Goal: Task Accomplishment & Management: Use online tool/utility

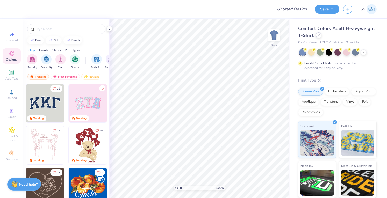
click at [322, 34] on div at bounding box center [319, 35] width 6 height 6
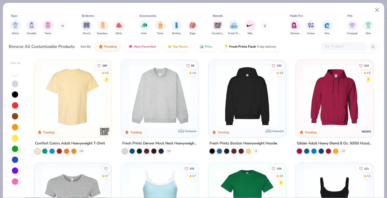
click at [348, 46] on input "text" at bounding box center [344, 47] width 40 height 6
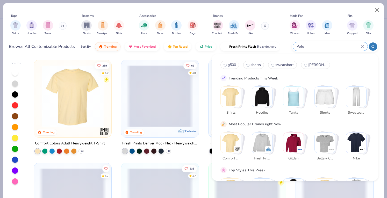
type input "Polo"
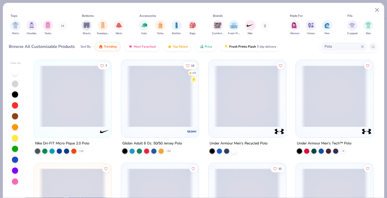
click at [70, 115] on span at bounding box center [72, 96] width 67 height 62
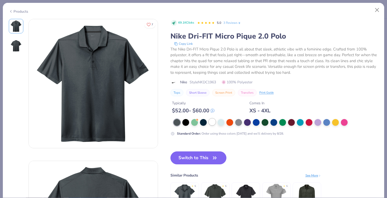
click at [214, 119] on div at bounding box center [212, 122] width 7 height 7
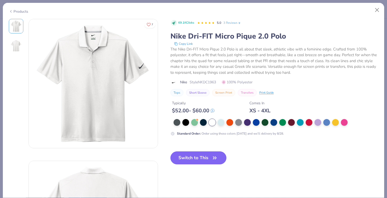
click at [203, 161] on button "Switch to This" at bounding box center [198, 158] width 56 height 13
click at [191, 156] on button "Switch to This" at bounding box center [198, 158] width 56 height 13
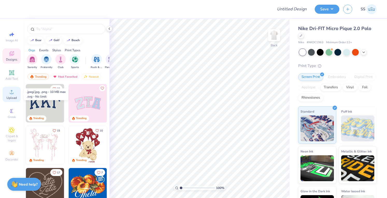
click at [13, 97] on span "Upload" at bounding box center [11, 98] width 10 height 4
click at [10, 90] on icon at bounding box center [12, 92] width 6 height 6
click at [10, 97] on span "Upload" at bounding box center [11, 98] width 10 height 4
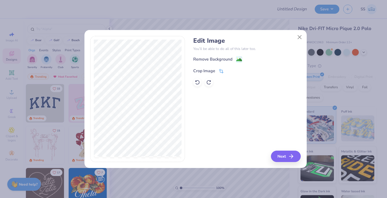
click at [202, 69] on div "Crop Image" at bounding box center [204, 71] width 22 height 6
click at [230, 68] on button at bounding box center [229, 70] width 5 height 5
click at [230, 69] on div "Crop Image" at bounding box center [247, 70] width 108 height 6
click at [229, 60] on div "Remove Background" at bounding box center [212, 60] width 39 height 6
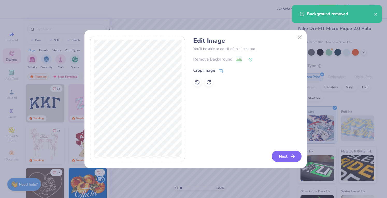
click at [275, 155] on button "Next" at bounding box center [287, 156] width 30 height 11
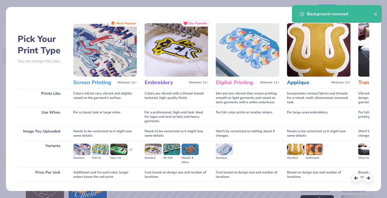
scroll to position [34, 0]
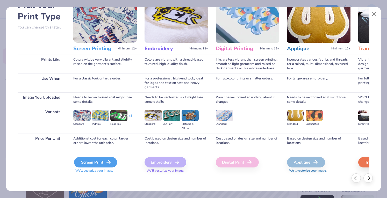
click at [102, 165] on div "Screen Print" at bounding box center [95, 162] width 43 height 10
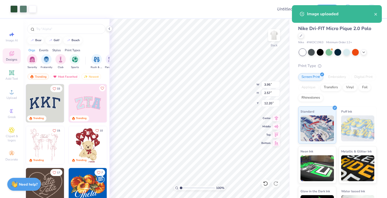
type input "3.95"
type input "2.57"
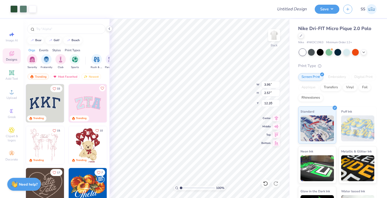
type input "3.00"
click at [295, 9] on input "Design Title" at bounding box center [298, 9] width 25 height 10
type input "CSU Swag"
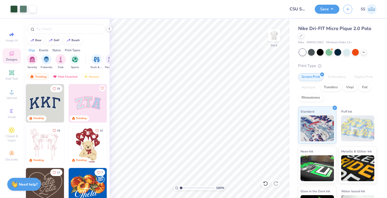
click at [326, 18] on div "Save SS" at bounding box center [351, 9] width 72 height 18
click at [325, 11] on button "Save" at bounding box center [327, 8] width 25 height 9
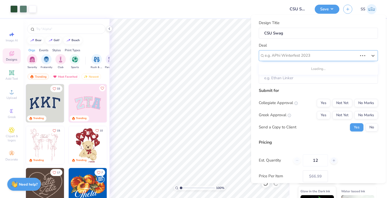
click at [347, 55] on div at bounding box center [311, 55] width 93 height 7
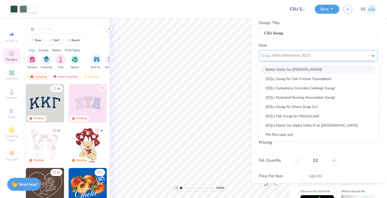
type input "c"
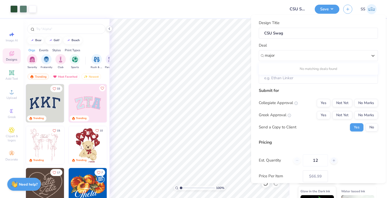
type input "major"
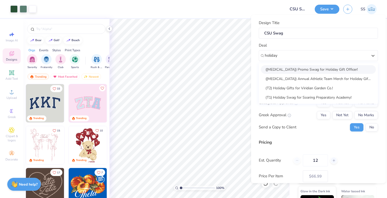
click at [286, 69] on div "(T3) Promo Swag for Holiday Gift Officer!" at bounding box center [318, 69] width 115 height 9
type input "holiday"
type input "Cole Tennyson"
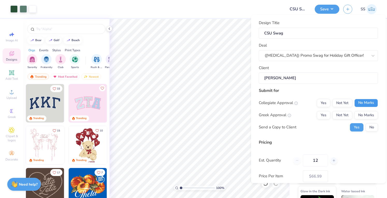
click at [359, 102] on button "No Marks" at bounding box center [366, 103] width 24 height 8
click at [362, 111] on button "No Marks" at bounding box center [366, 115] width 24 height 8
click at [366, 128] on button "No" at bounding box center [372, 127] width 12 height 8
type input "$66.99"
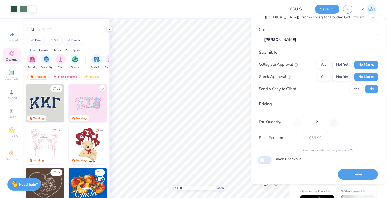
click at [264, 159] on input "Block Checkout" at bounding box center [265, 160] width 12 height 6
checkbox input "true"
click at [350, 176] on button "Save" at bounding box center [358, 174] width 40 height 11
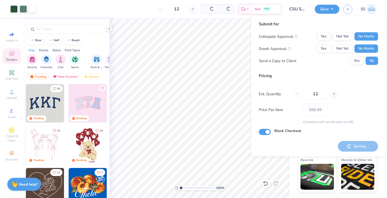
type input "– –"
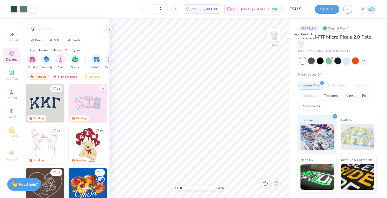
click at [300, 45] on div at bounding box center [301, 44] width 6 height 6
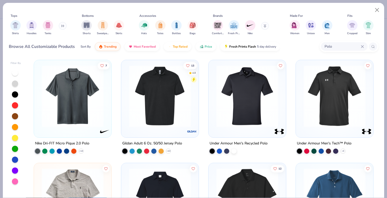
click at [348, 49] on input "Polo" at bounding box center [342, 47] width 37 height 6
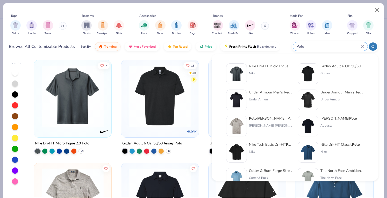
type input "s"
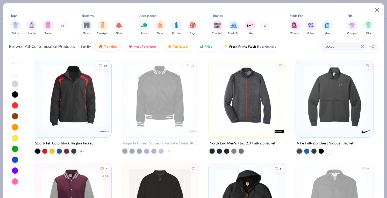
type input "jacket"
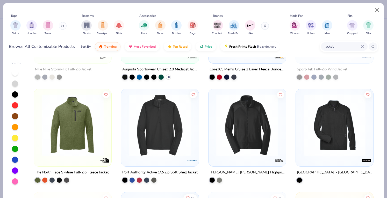
scroll to position [75, 0]
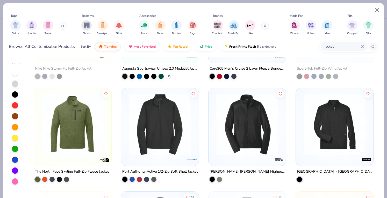
click at [217, 121] on img at bounding box center [247, 125] width 67 height 62
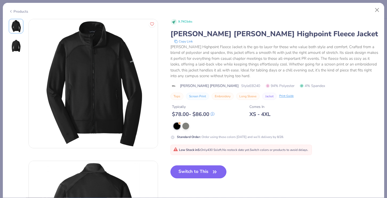
click at [190, 171] on button "Switch to This" at bounding box center [198, 172] width 56 height 13
click at [186, 169] on button "Switch to This" at bounding box center [198, 172] width 56 height 13
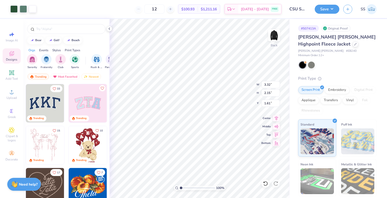
type input "2.21"
type input "1.44"
click at [314, 61] on div at bounding box center [311, 64] width 7 height 7
type input "2.48"
click at [324, 10] on button "Save" at bounding box center [327, 8] width 25 height 9
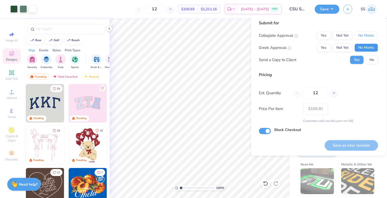
drag, startPoint x: 363, startPoint y: 32, endPoint x: 368, endPoint y: 44, distance: 12.6
click at [368, 44] on div "Collegiate Approval Yes Not Yet No Marks Greek Approval Yes Not Yet No Marks Se…" at bounding box center [318, 47] width 119 height 33
click at [368, 44] on button "No Marks" at bounding box center [366, 48] width 24 height 8
drag, startPoint x: 372, startPoint y: 59, endPoint x: 371, endPoint y: 36, distance: 22.8
click at [371, 36] on div "Collegiate Approval Yes Not Yet No Marks Greek Approval Yes Not Yet No Marks Se…" at bounding box center [318, 47] width 119 height 33
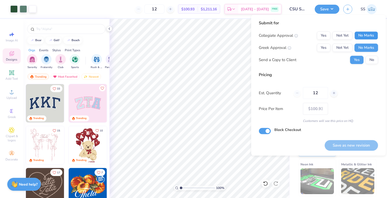
click at [371, 36] on button "No Marks" at bounding box center [366, 35] width 24 height 8
click at [372, 59] on button "No" at bounding box center [372, 60] width 12 height 8
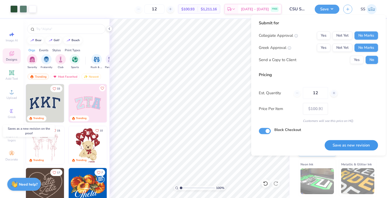
click at [351, 143] on button "Save as new revision" at bounding box center [351, 145] width 53 height 11
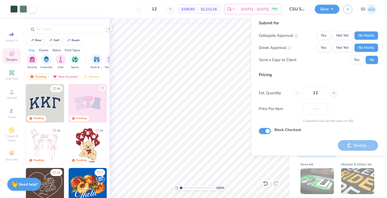
type input "$100.93"
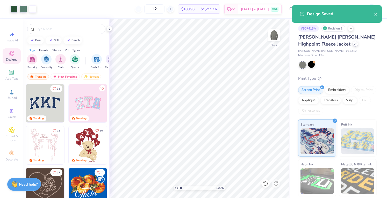
click at [317, 47] on div "Eddie Bauer Highpoint Fleece Jacket" at bounding box center [337, 41] width 79 height 14
click at [354, 45] on icon at bounding box center [355, 43] width 3 height 3
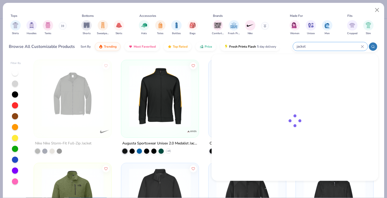
click at [333, 44] on input "jacket" at bounding box center [328, 47] width 65 height 6
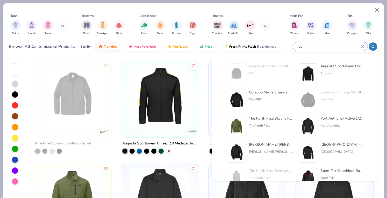
type input "hat"
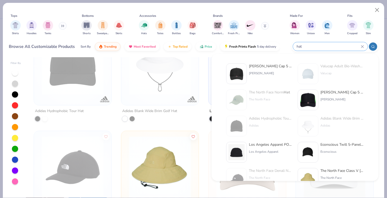
scroll to position [136, 0]
click at [236, 78] on img at bounding box center [237, 74] width 16 height 16
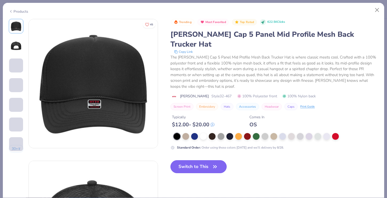
click at [192, 160] on button "Switch to This" at bounding box center [198, 166] width 56 height 13
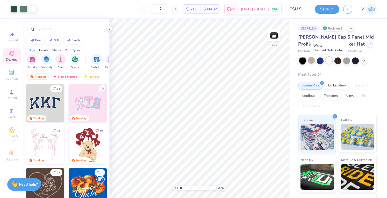
click at [330, 62] on div at bounding box center [329, 60] width 7 height 7
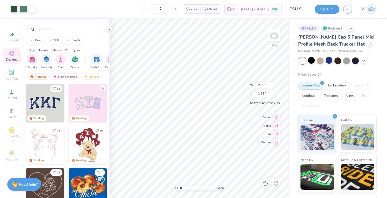
type input "2.89"
type input "1.88"
click at [327, 10] on button "Save" at bounding box center [327, 8] width 25 height 9
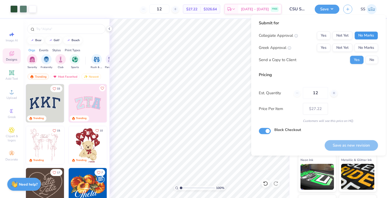
click at [370, 34] on button "No Marks" at bounding box center [366, 35] width 24 height 8
click at [368, 50] on button "No Marks" at bounding box center [366, 48] width 24 height 8
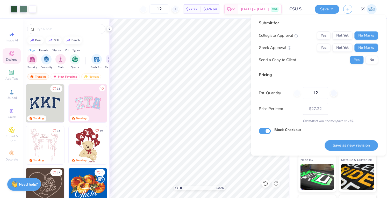
click at [370, 54] on div "Collegiate Approval Yes Not Yet No Marks Greek Approval Yes Not Yet No Marks Se…" at bounding box center [318, 47] width 119 height 33
click at [370, 59] on button "No" at bounding box center [372, 60] width 12 height 8
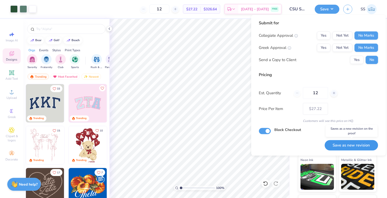
click at [348, 144] on button "Save as new revision" at bounding box center [351, 145] width 53 height 11
type input "$27.22"
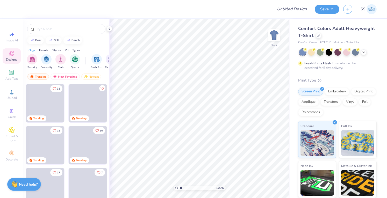
click at [345, 35] on div "Comfort Colors Adult Heavyweight T-Shirt" at bounding box center [337, 32] width 79 height 14
click at [320, 35] on icon at bounding box center [318, 35] width 3 height 3
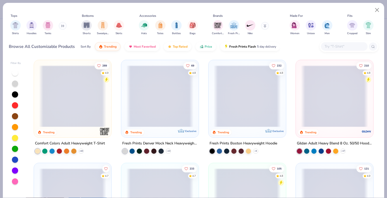
click at [351, 49] on input "text" at bounding box center [344, 47] width 40 height 6
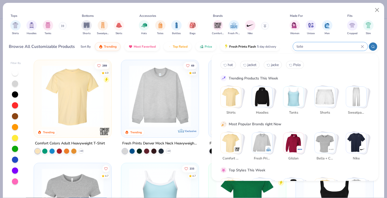
type input "tote"
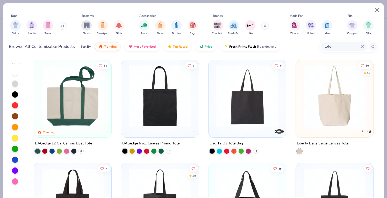
scroll to position [4, 0]
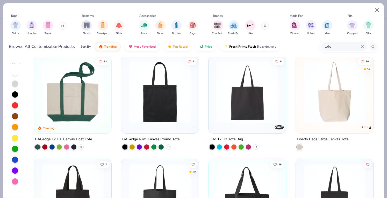
click at [81, 102] on img at bounding box center [72, 92] width 67 height 62
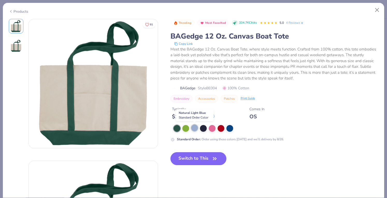
click at [193, 128] on div at bounding box center [194, 128] width 7 height 7
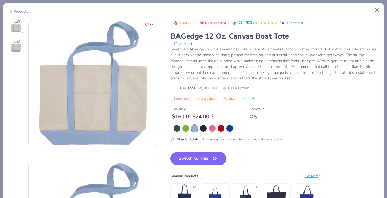
click at [185, 164] on button "Switch to This" at bounding box center [198, 158] width 56 height 13
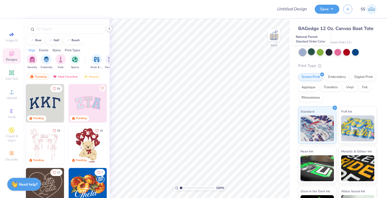
click at [311, 53] on div at bounding box center [311, 51] width 7 height 7
click at [302, 36] on icon at bounding box center [301, 35] width 3 height 3
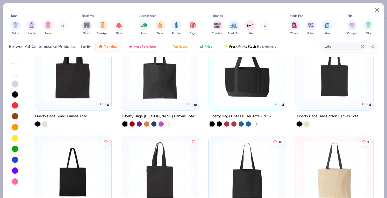
scroll to position [129, 0]
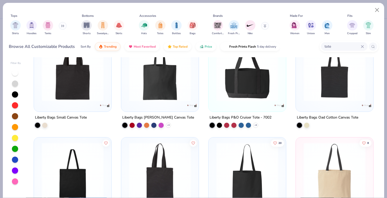
click at [239, 93] on img at bounding box center [247, 70] width 67 height 62
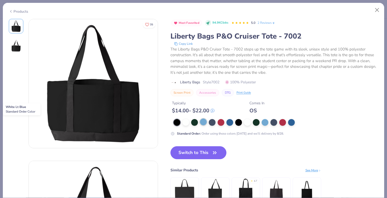
click at [203, 123] on div at bounding box center [203, 122] width 7 height 7
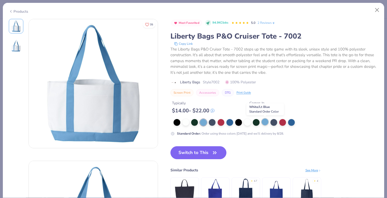
click at [262, 122] on div at bounding box center [265, 122] width 7 height 7
drag, startPoint x: 180, startPoint y: 125, endPoint x: 179, endPoint y: 122, distance: 3.0
click at [179, 122] on div at bounding box center [276, 122] width 204 height 7
click at [179, 122] on div at bounding box center [177, 122] width 7 height 7
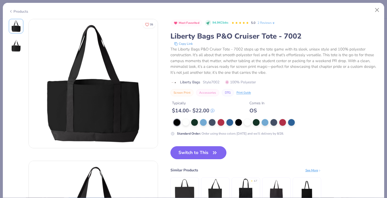
click at [181, 157] on button "Switch to This" at bounding box center [198, 152] width 56 height 13
click at [180, 152] on button "Switch to This" at bounding box center [198, 152] width 56 height 13
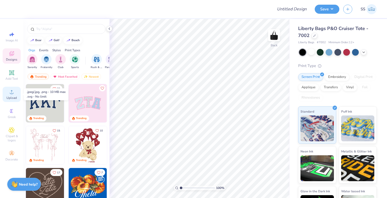
click at [10, 94] on icon at bounding box center [12, 92] width 6 height 6
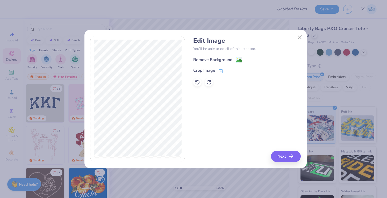
click at [205, 61] on div "Remove Background" at bounding box center [212, 60] width 39 height 6
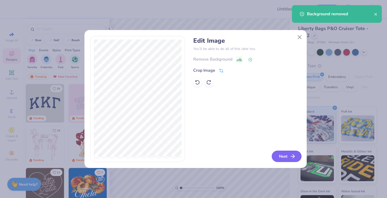
click at [284, 153] on button "Next" at bounding box center [287, 156] width 30 height 11
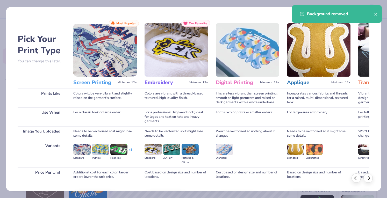
scroll to position [34, 0]
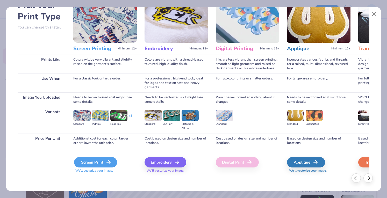
click at [91, 164] on div "Screen Print" at bounding box center [95, 162] width 43 height 10
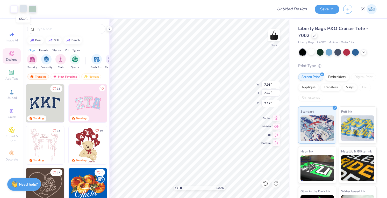
click at [25, 6] on div at bounding box center [23, 8] width 7 height 7
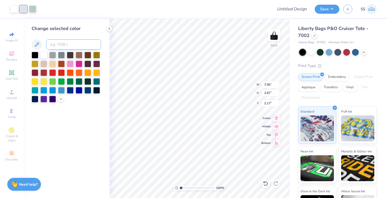
click at [66, 44] on input at bounding box center [73, 44] width 55 height 10
click at [77, 113] on div "Change selected color White" at bounding box center [66, 108] width 86 height 179
click at [32, 8] on div at bounding box center [32, 8] width 7 height 7
click at [62, 47] on input "White" at bounding box center [73, 44] width 55 height 10
type input "White"
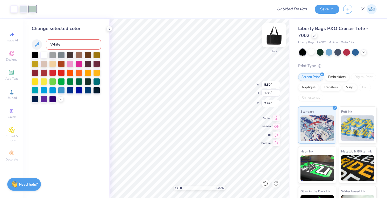
type input "5.50"
type input "1.85"
type input "5.15"
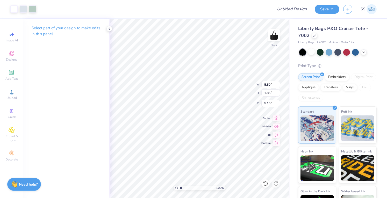
type input "6.44"
type input "2.16"
type input "4.05"
click at [22, 5] on div "Art colors" at bounding box center [18, 9] width 36 height 18
click at [22, 6] on div at bounding box center [23, 8] width 7 height 7
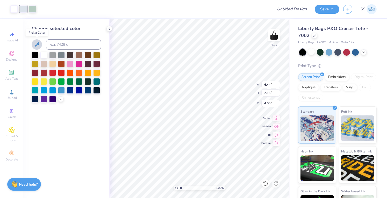
click at [37, 48] on button at bounding box center [37, 44] width 10 height 10
click at [26, 7] on div at bounding box center [23, 8] width 7 height 7
click at [36, 42] on icon at bounding box center [37, 44] width 6 height 6
click at [23, 6] on div at bounding box center [23, 8] width 7 height 7
click at [46, 55] on div at bounding box center [43, 54] width 7 height 7
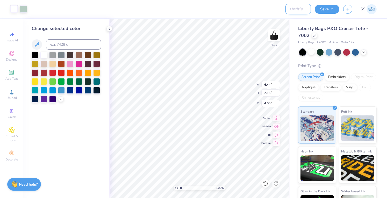
click at [292, 8] on input "Design Title" at bounding box center [298, 9] width 25 height 10
drag, startPoint x: 308, startPoint y: 13, endPoint x: 320, endPoint y: 21, distance: 14.3
click at [320, 21] on div "Art colors Design Title Swag for Washingtonian Save SS Image AI Designs Add Tex…" at bounding box center [193, 99] width 387 height 198
type input "Swag for Washingtonian"
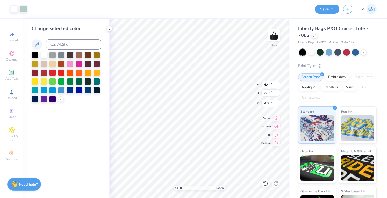
scroll to position [0, 0]
click at [320, 21] on div "Liberty Bags P&O Cruiser Tote - 7002 Liberty Bags # 7002 Minimum Order: 12 + Pr…" at bounding box center [338, 121] width 97 height 205
click at [323, 11] on button "Save" at bounding box center [327, 8] width 25 height 9
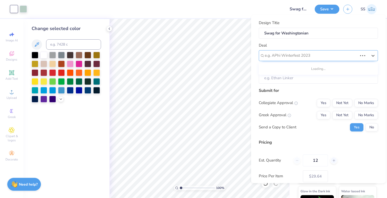
click at [322, 55] on div at bounding box center [311, 55] width 93 height 7
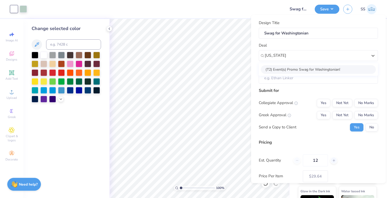
click at [320, 66] on div "(T2) Event(s) Promo Swag for Washingtonian!" at bounding box center [318, 69] width 115 height 9
type input "washington"
type input "Hannah Guy-mozenter"
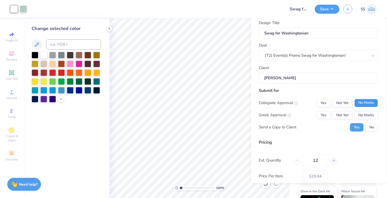
click at [366, 104] on button "No Marks" at bounding box center [366, 103] width 24 height 8
click at [366, 118] on button "No Marks" at bounding box center [366, 115] width 24 height 8
click at [367, 129] on button "No" at bounding box center [372, 127] width 12 height 8
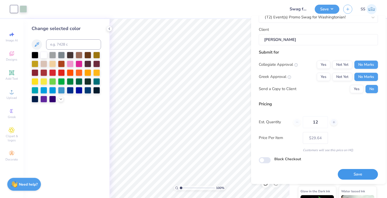
click at [344, 170] on button "Save" at bounding box center [358, 174] width 40 height 11
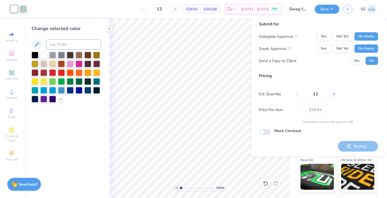
type input "– –"
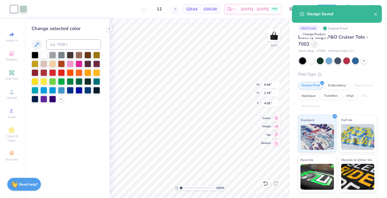
click at [312, 45] on div at bounding box center [315, 44] width 6 height 6
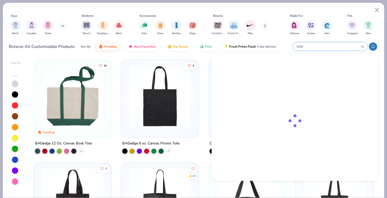
click at [334, 47] on input "tote" at bounding box center [328, 47] width 65 height 6
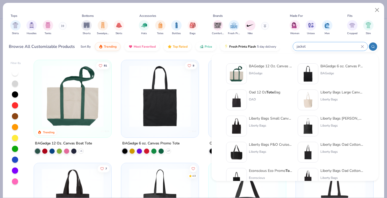
type input "jacket"
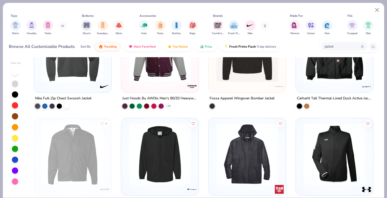
scroll to position [299, 0]
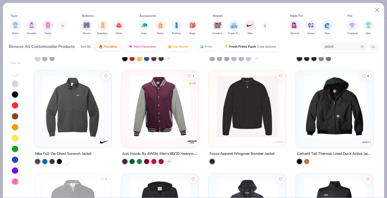
click at [53, 111] on img at bounding box center [72, 107] width 67 height 62
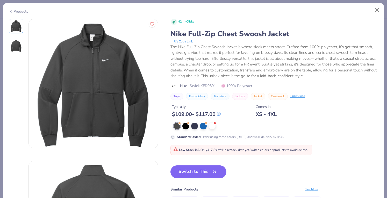
click at [190, 159] on div "42.4K Clicks Nike Full-Zip Chest Swoosh Jacket Copy Link The Nike Full-Zip Ches…" at bounding box center [274, 127] width 208 height 217
click at [188, 171] on button "Switch to This" at bounding box center [198, 172] width 56 height 13
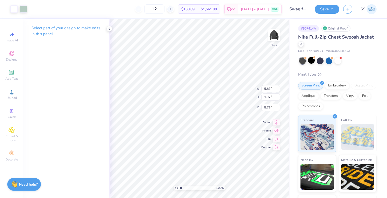
type input "5.88"
type input "3.00"
type input "4.48"
type input "1.50"
click at [325, 10] on button "Save" at bounding box center [327, 8] width 25 height 9
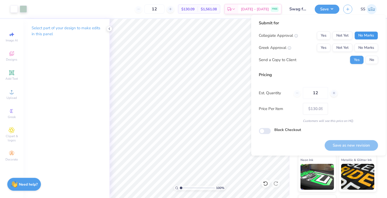
click at [363, 38] on button "No Marks" at bounding box center [366, 35] width 24 height 8
click at [364, 43] on div "Collegiate Approval Yes Not Yet No Marks Greek Approval Yes Not Yet No Marks Se…" at bounding box center [318, 47] width 119 height 33
click at [367, 49] on button "No Marks" at bounding box center [366, 48] width 24 height 8
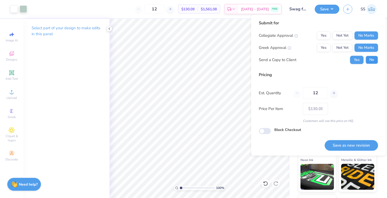
click at [371, 58] on button "No" at bounding box center [372, 60] width 12 height 8
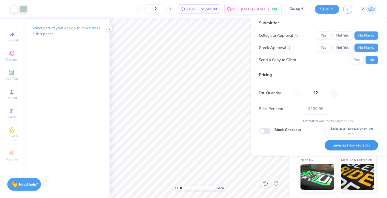
click at [351, 144] on button "Save as new revision" at bounding box center [351, 145] width 53 height 11
type input "$130.09"
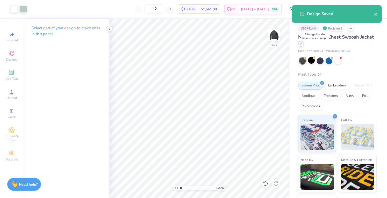
click at [304, 45] on div at bounding box center [301, 44] width 6 height 6
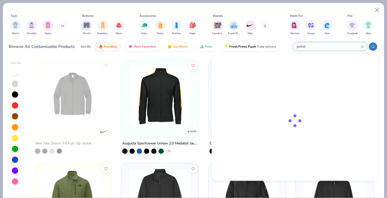
click at [325, 48] on input "jacket" at bounding box center [328, 47] width 65 height 6
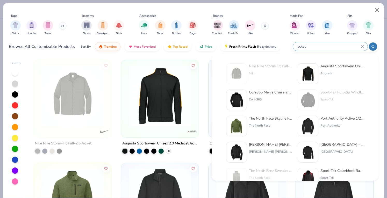
type input "j"
type input "hat"
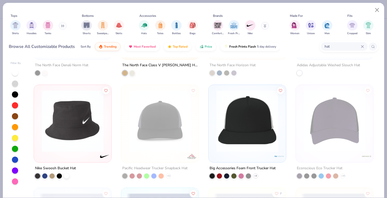
scroll to position [285, 0]
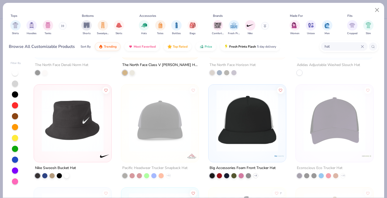
click at [239, 114] on img at bounding box center [247, 121] width 67 height 62
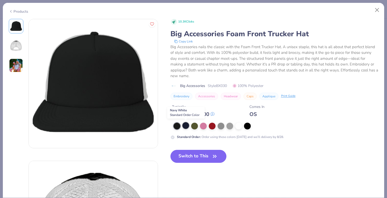
click at [186, 124] on div at bounding box center [185, 125] width 7 height 7
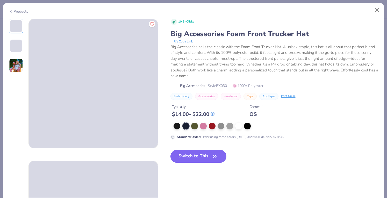
click at [192, 150] on button "Switch to This" at bounding box center [198, 156] width 56 height 13
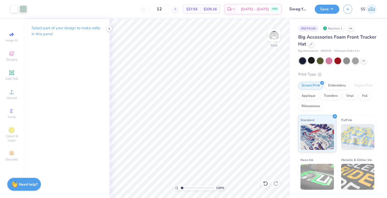
type input "1"
click at [328, 6] on button "Save" at bounding box center [327, 8] width 25 height 9
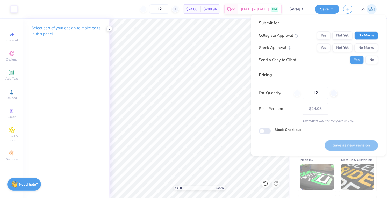
click at [361, 35] on button "No Marks" at bounding box center [366, 35] width 24 height 8
click at [366, 52] on div "Collegiate Approval Yes Not Yet No Marks Greek Approval Yes Not Yet No Marks Se…" at bounding box center [318, 47] width 119 height 33
click at [366, 49] on button "No Marks" at bounding box center [366, 48] width 24 height 8
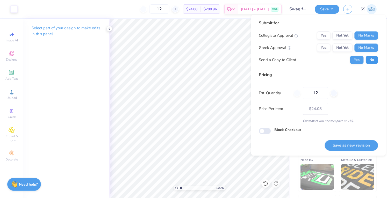
click at [370, 58] on button "No" at bounding box center [372, 60] width 12 height 8
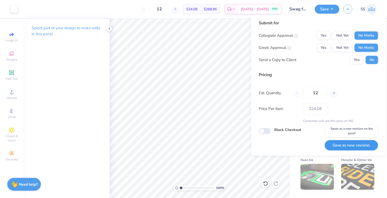
click at [347, 145] on button "Save as new revision" at bounding box center [351, 145] width 53 height 11
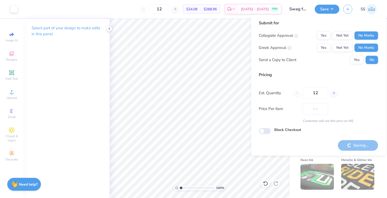
type input "$24.08"
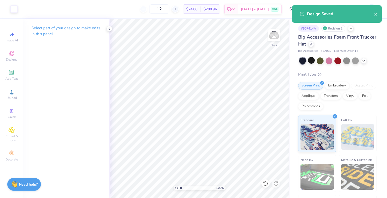
checkbox input "true"
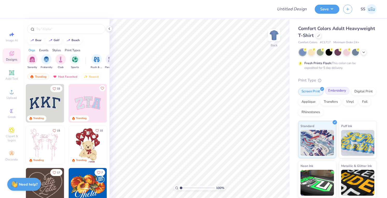
click at [338, 95] on div "Embroidery" at bounding box center [337, 91] width 25 height 8
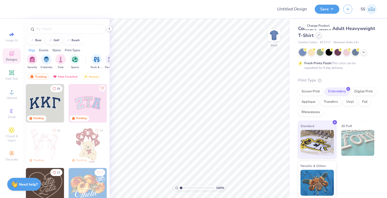
click at [319, 33] on div at bounding box center [319, 35] width 6 height 6
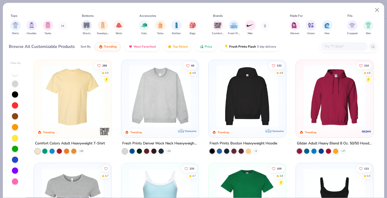
click at [340, 44] on input "text" at bounding box center [344, 47] width 40 height 6
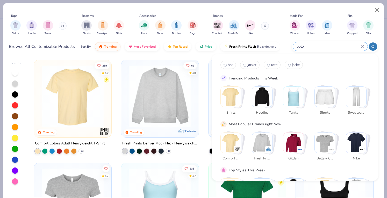
type input "polo"
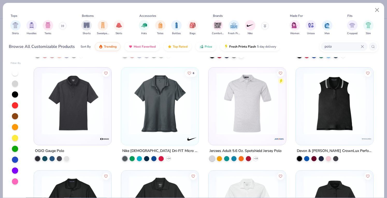
scroll to position [406, 0]
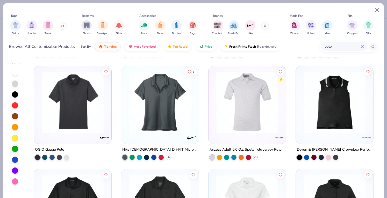
click at [161, 110] on img at bounding box center [159, 103] width 67 height 62
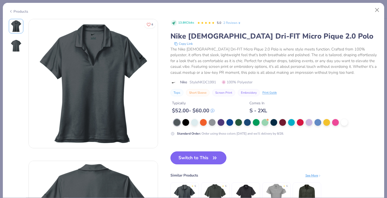
click at [190, 155] on button "Switch to This" at bounding box center [198, 158] width 56 height 13
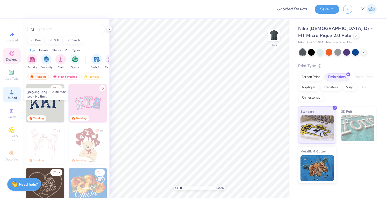
click at [7, 94] on div "Upload" at bounding box center [12, 94] width 18 height 15
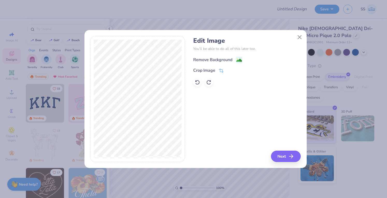
click at [206, 62] on div "Remove Background" at bounding box center [212, 60] width 39 height 6
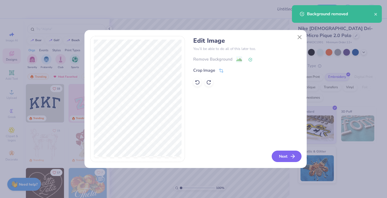
click at [282, 151] on button "Next" at bounding box center [287, 156] width 30 height 11
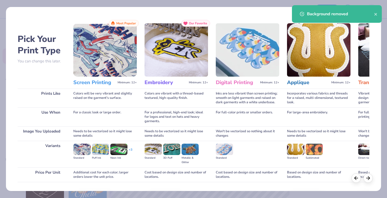
scroll to position [34, 0]
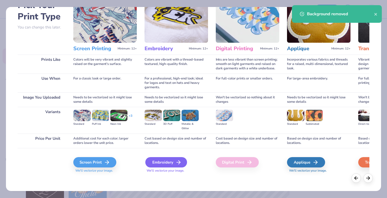
click at [167, 160] on div "Embroidery" at bounding box center [166, 162] width 42 height 10
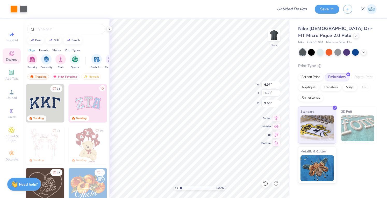
type input "4.21"
type input "0.83"
type input "3.00"
click at [323, 52] on div at bounding box center [320, 51] width 7 height 7
click at [281, 11] on div "Art colors Design Title Save SS" at bounding box center [193, 9] width 387 height 18
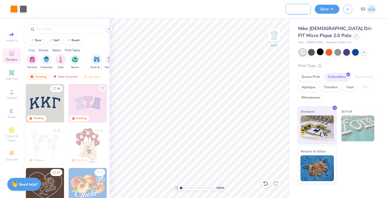
scroll to position [0, 23]
type input "Swag for Smartegies"
click at [316, 16] on div "Save SS" at bounding box center [351, 9] width 72 height 18
click at [322, 11] on button "Save" at bounding box center [327, 8] width 25 height 9
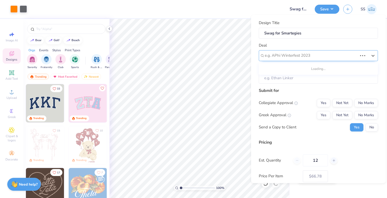
click at [346, 53] on div at bounding box center [311, 55] width 93 height 7
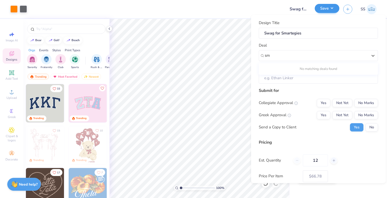
type input "sm"
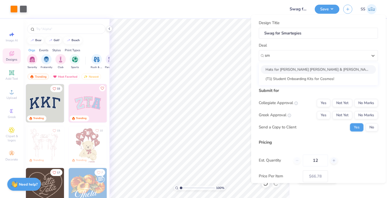
type input "s"
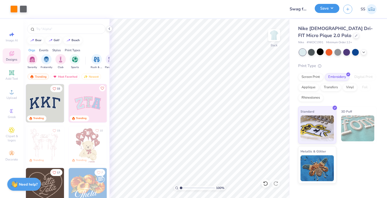
click at [321, 8] on button "Save" at bounding box center [327, 8] width 25 height 9
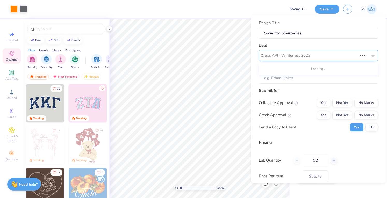
click at [299, 55] on div at bounding box center [311, 55] width 93 height 7
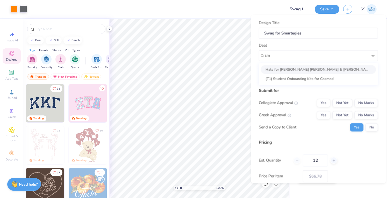
type input "s"
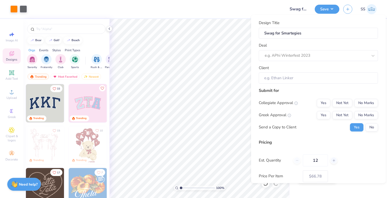
click at [227, 10] on div at bounding box center [156, 9] width 251 height 18
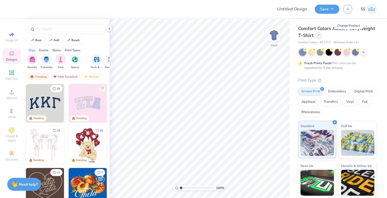
click at [322, 37] on div at bounding box center [319, 35] width 6 height 6
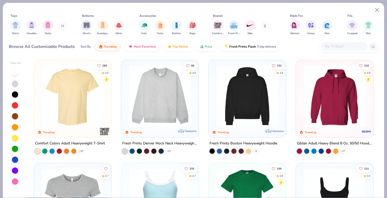
click at [339, 46] on input "text" at bounding box center [344, 47] width 40 height 6
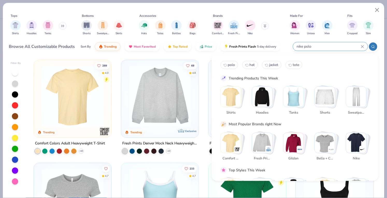
type input "nike polo"
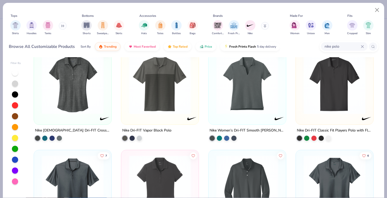
scroll to position [220, 0]
click at [232, 99] on img at bounding box center [247, 83] width 67 height 62
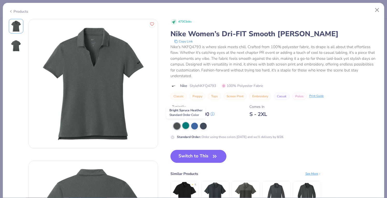
click at [185, 127] on div at bounding box center [185, 125] width 7 height 7
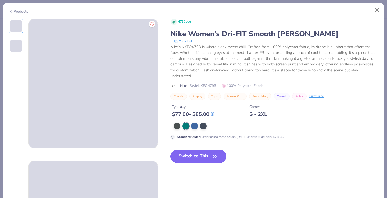
click at [184, 159] on button "Switch to This" at bounding box center [198, 156] width 56 height 13
click at [183, 158] on button "Switch to This" at bounding box center [198, 156] width 56 height 13
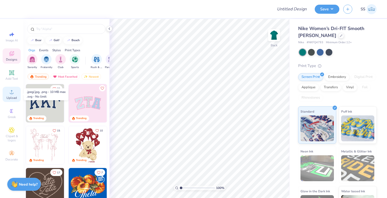
click at [15, 92] on icon at bounding box center [12, 92] width 6 height 6
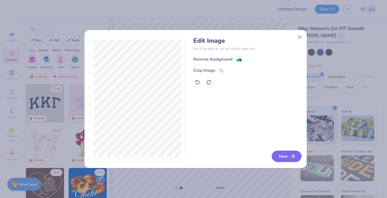
click at [284, 155] on button "Next" at bounding box center [287, 156] width 30 height 11
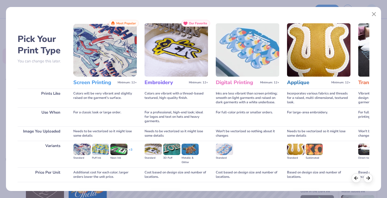
scroll to position [34, 0]
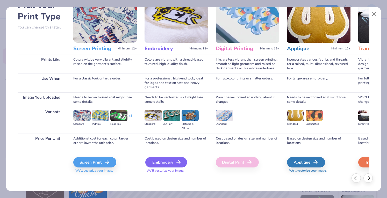
click at [168, 165] on div "Embroidery" at bounding box center [166, 162] width 42 height 10
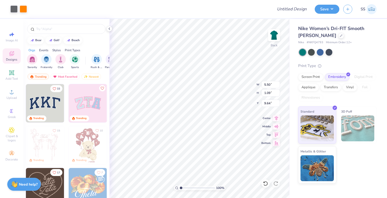
type input "5.50"
type input "1.09"
type input "3.00"
type input "4.49"
type input "0.89"
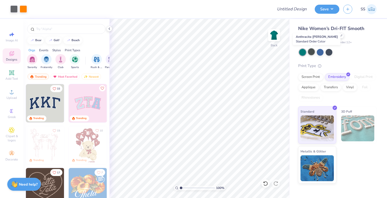
click at [311, 51] on div at bounding box center [311, 51] width 7 height 7
click at [319, 51] on div at bounding box center [320, 51] width 7 height 7
click at [338, 37] on div at bounding box center [341, 35] width 6 height 6
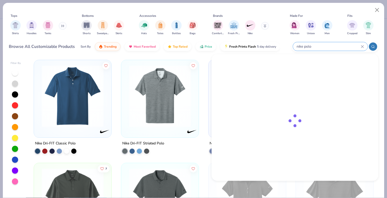
click at [336, 45] on input "nike polo" at bounding box center [328, 47] width 65 height 6
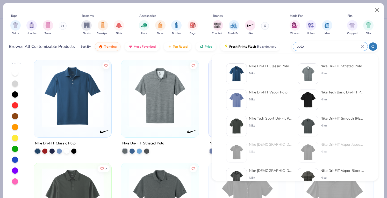
type input "polo"
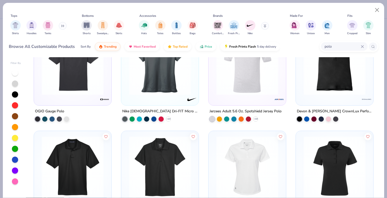
scroll to position [444, 0]
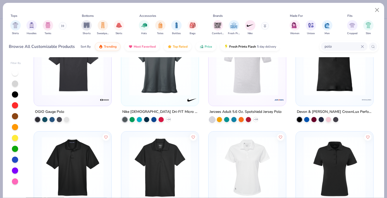
click at [130, 85] on img at bounding box center [159, 65] width 67 height 62
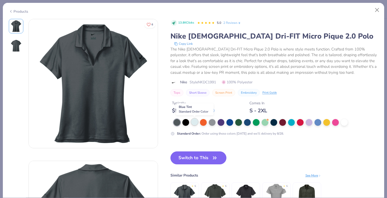
click at [193, 122] on div at bounding box center [194, 122] width 7 height 7
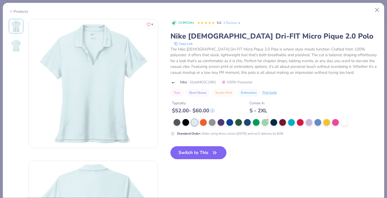
click at [193, 148] on button "Switch to This" at bounding box center [198, 152] width 56 height 13
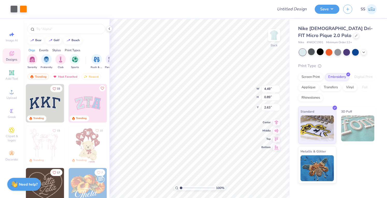
type input "3.00"
click at [306, 10] on input "Design Title" at bounding box center [298, 9] width 25 height 10
type input "Swag for Smartegies"
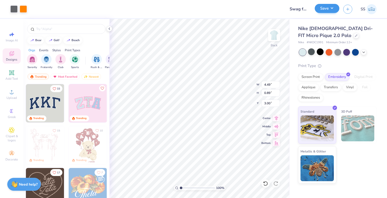
drag, startPoint x: 318, startPoint y: 20, endPoint x: 323, endPoint y: 11, distance: 11.1
click at [323, 11] on div "Art colors Design Title Swag for Smartegies Save SS Image AI Designs Add Text U…" at bounding box center [193, 99] width 387 height 198
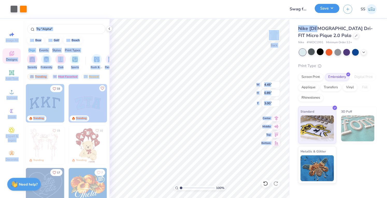
click at [323, 11] on button "Save" at bounding box center [327, 8] width 25 height 9
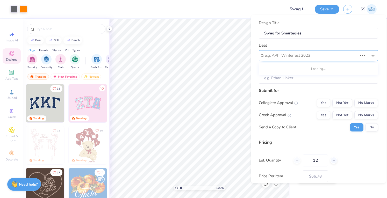
click at [354, 51] on div "e.g. APhi Winterfest 2023" at bounding box center [318, 55] width 119 height 11
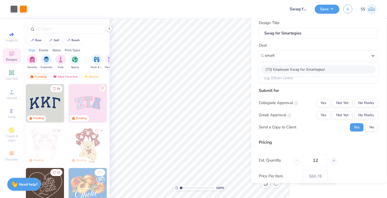
click at [344, 66] on div "(T2) Employee Swag for Smartegies!" at bounding box center [318, 69] width 115 height 9
type input "smart"
type input "[PERSON_NAME]"
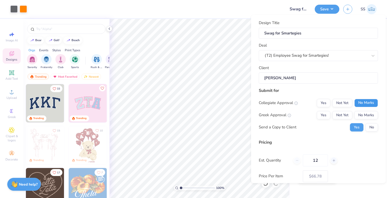
click at [362, 106] on button "No Marks" at bounding box center [366, 103] width 24 height 8
click at [362, 116] on button "No Marks" at bounding box center [366, 115] width 24 height 8
click at [369, 126] on button "No" at bounding box center [372, 127] width 12 height 8
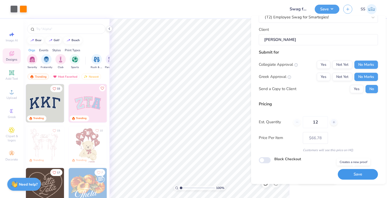
click at [359, 173] on button "Save" at bounding box center [358, 174] width 40 height 11
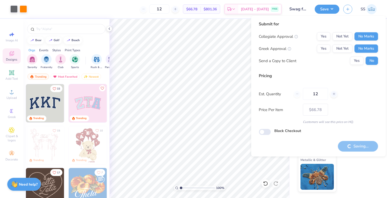
type input "– –"
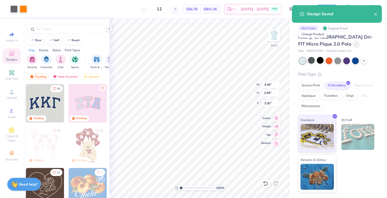
click at [355, 45] on icon at bounding box center [356, 43] width 3 height 3
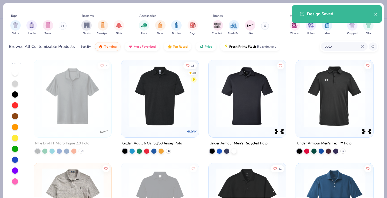
click at [348, 43] on div "polo" at bounding box center [344, 46] width 47 height 9
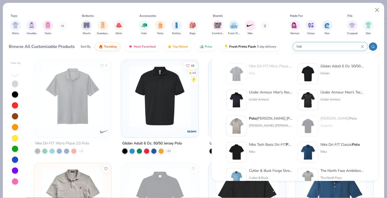
type input "hat"
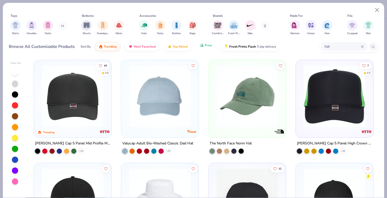
click at [205, 45] on span "Price" at bounding box center [209, 45] width 8 height 4
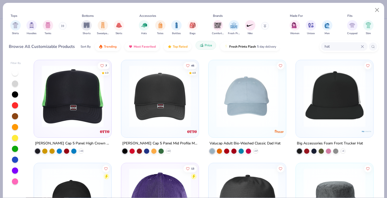
click at [205, 45] on span "Price" at bounding box center [209, 45] width 8 height 4
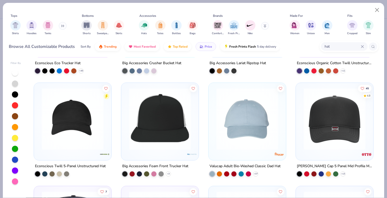
scroll to position [494, 0]
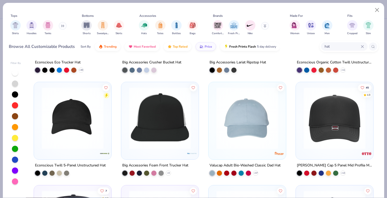
click at [84, 106] on img at bounding box center [72, 118] width 67 height 62
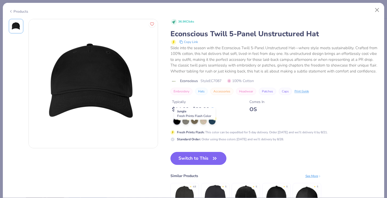
click at [195, 124] on div at bounding box center [194, 120] width 7 height 7
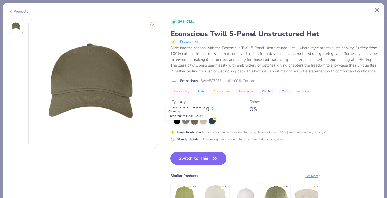
click at [185, 124] on div at bounding box center [185, 120] width 7 height 7
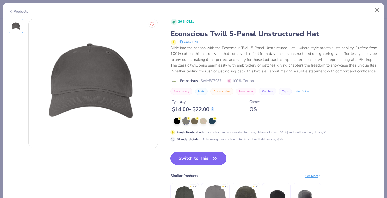
click at [183, 164] on button "Switch to This" at bounding box center [198, 158] width 56 height 13
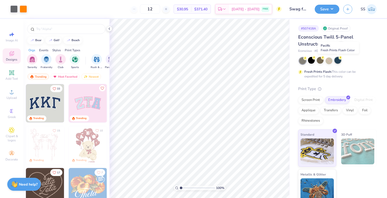
click at [307, 59] on circle at bounding box center [305, 58] width 4 height 4
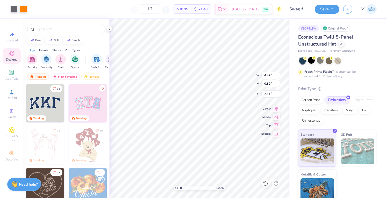
type input "2.11"
click at [339, 45] on div at bounding box center [341, 44] width 6 height 6
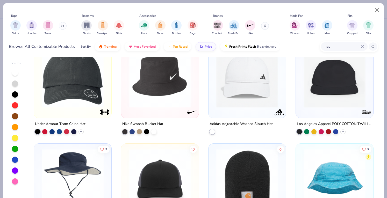
scroll to position [220, 0]
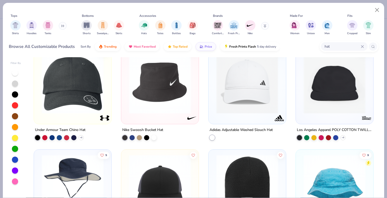
click at [236, 98] on img at bounding box center [247, 83] width 67 height 62
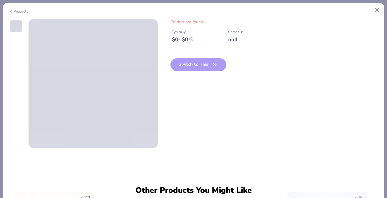
click at [8, 11] on div "Products" at bounding box center [193, 9] width 381 height 13
click at [11, 10] on icon at bounding box center [11, 11] width 4 height 6
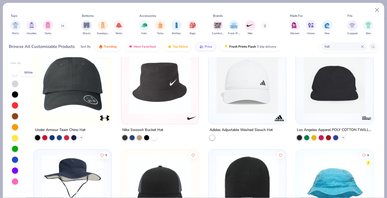
click at [13, 70] on div at bounding box center [15, 73] width 6 height 6
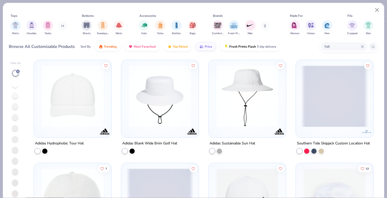
click at [82, 111] on img at bounding box center [72, 96] width 67 height 62
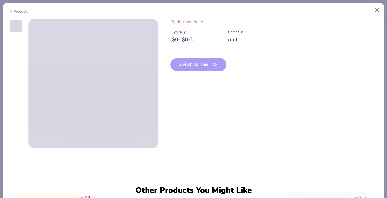
click at [17, 9] on div "Products" at bounding box center [18, 11] width 19 height 5
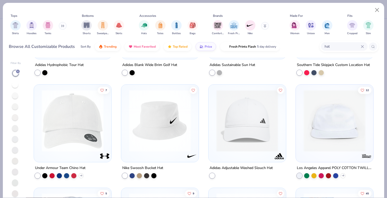
scroll to position [78, 0]
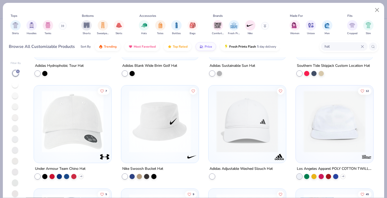
click at [59, 109] on img at bounding box center [72, 122] width 67 height 62
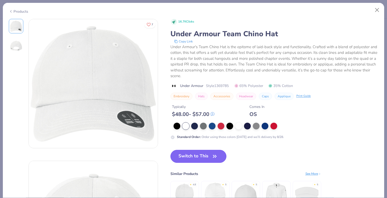
click at [193, 154] on button "Switch to This" at bounding box center [198, 156] width 56 height 13
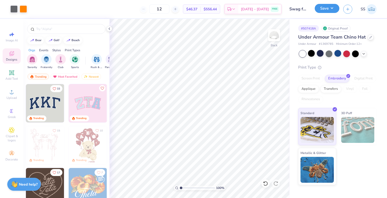
click at [323, 12] on button "Save" at bounding box center [327, 8] width 25 height 9
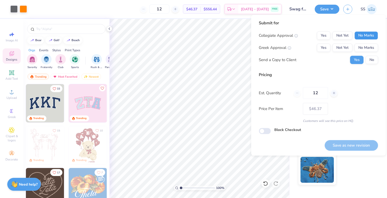
click at [364, 36] on button "No Marks" at bounding box center [366, 35] width 24 height 8
drag, startPoint x: 366, startPoint y: 47, endPoint x: 371, endPoint y: 59, distance: 12.9
click at [371, 59] on div "Collegiate Approval Yes Not Yet No Marks Greek Approval Yes Not Yet No Marks Se…" at bounding box center [318, 47] width 119 height 33
click at [371, 59] on button "No" at bounding box center [372, 60] width 12 height 8
click at [366, 49] on button "No Marks" at bounding box center [366, 48] width 24 height 8
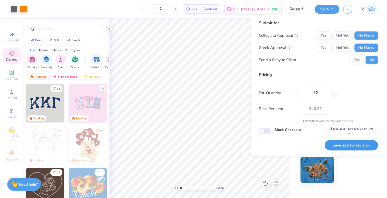
click at [350, 144] on button "Save as new revision" at bounding box center [351, 145] width 53 height 11
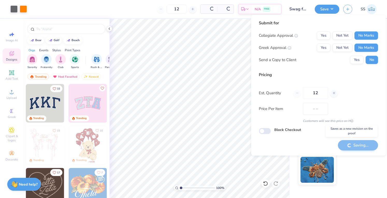
type input "$46.37"
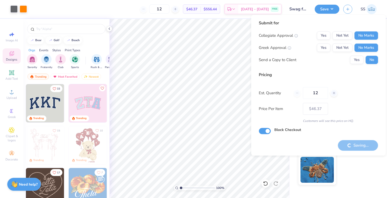
checkbox input "true"
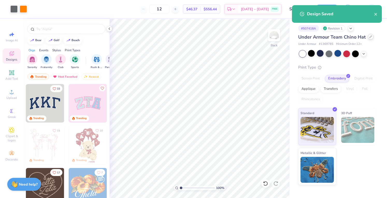
click at [369, 35] on icon at bounding box center [370, 36] width 3 height 3
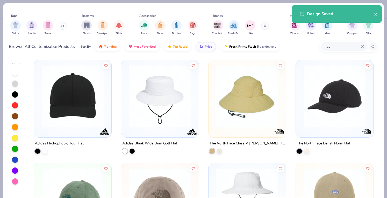
click at [327, 51] on div "hat" at bounding box center [344, 46] width 47 height 9
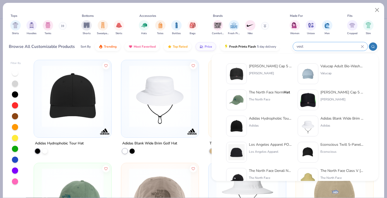
type input "vest"
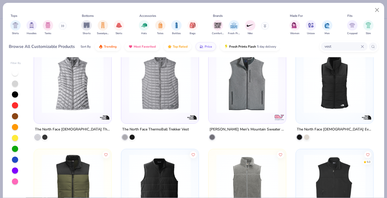
scroll to position [14, 0]
click at [146, 83] on img at bounding box center [159, 82] width 67 height 62
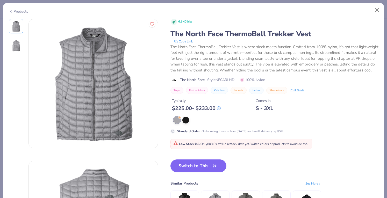
click at [11, 9] on icon at bounding box center [11, 11] width 4 height 6
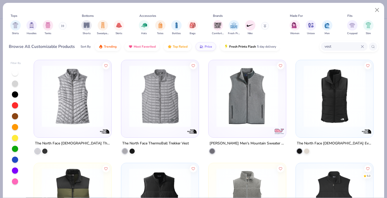
click at [347, 87] on img at bounding box center [334, 96] width 67 height 62
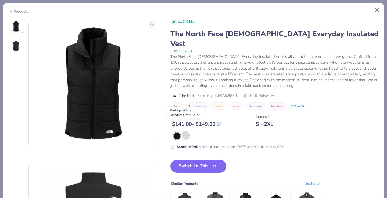
click at [183, 132] on div at bounding box center [185, 135] width 7 height 7
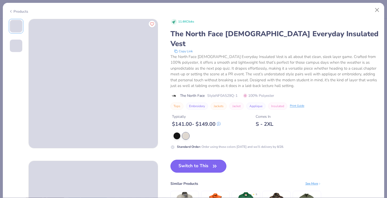
click at [185, 160] on button "Switch to This" at bounding box center [198, 166] width 56 height 13
click at [177, 160] on button "Switch to This" at bounding box center [198, 166] width 56 height 13
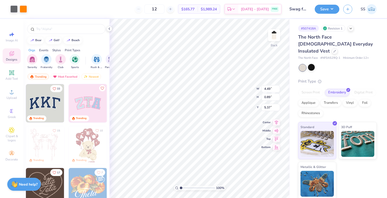
type input "4.95"
click at [327, 13] on div "Save" at bounding box center [327, 9] width 25 height 9
click at [329, 5] on button "Save" at bounding box center [327, 8] width 25 height 9
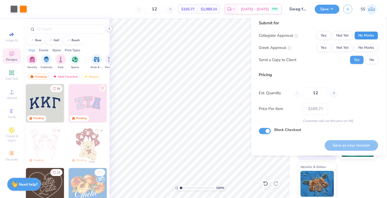
click at [366, 38] on button "No Marks" at bounding box center [366, 35] width 24 height 8
click at [366, 47] on button "No Marks" at bounding box center [366, 48] width 24 height 8
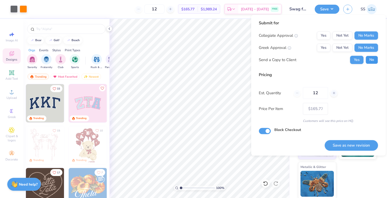
click at [368, 62] on button "No" at bounding box center [372, 60] width 12 height 8
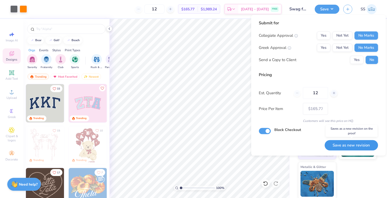
click at [348, 141] on button "Save as new revision" at bounding box center [351, 145] width 53 height 11
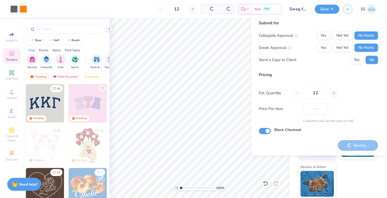
type input "$165.77"
